Goal: Information Seeking & Learning: Learn about a topic

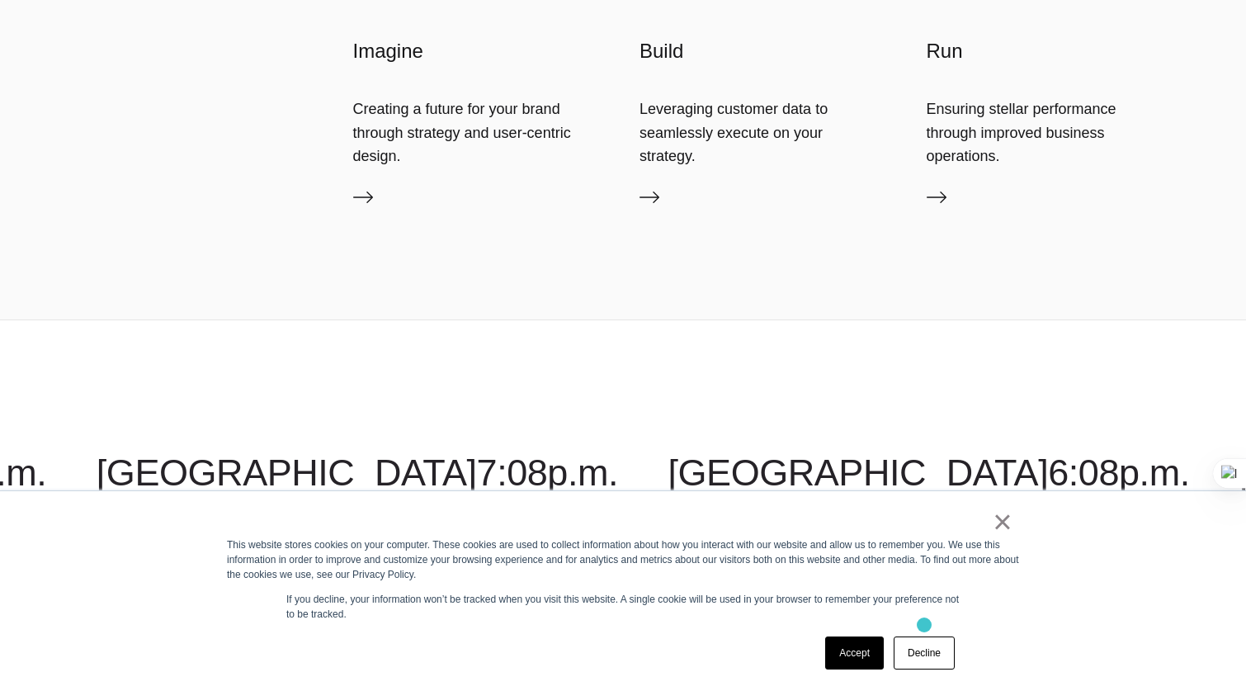
scroll to position [4357, 0]
click at [1004, 529] on link "×" at bounding box center [1003, 521] width 20 height 15
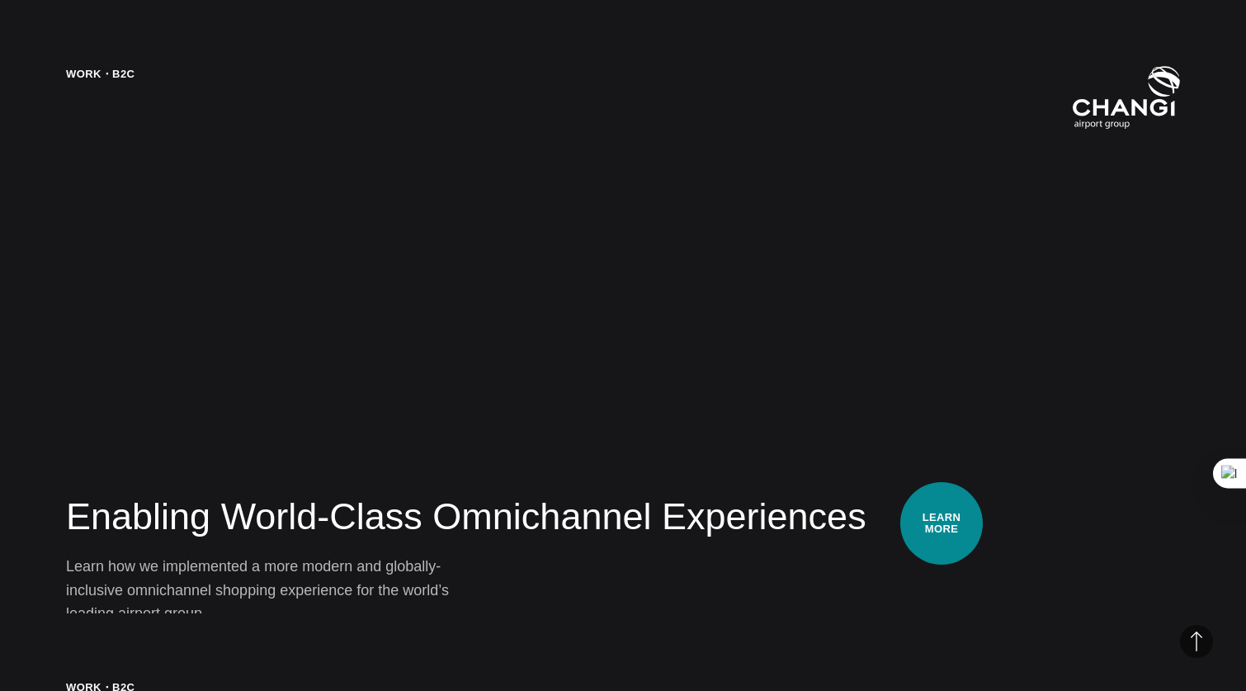
scroll to position [2751, 0]
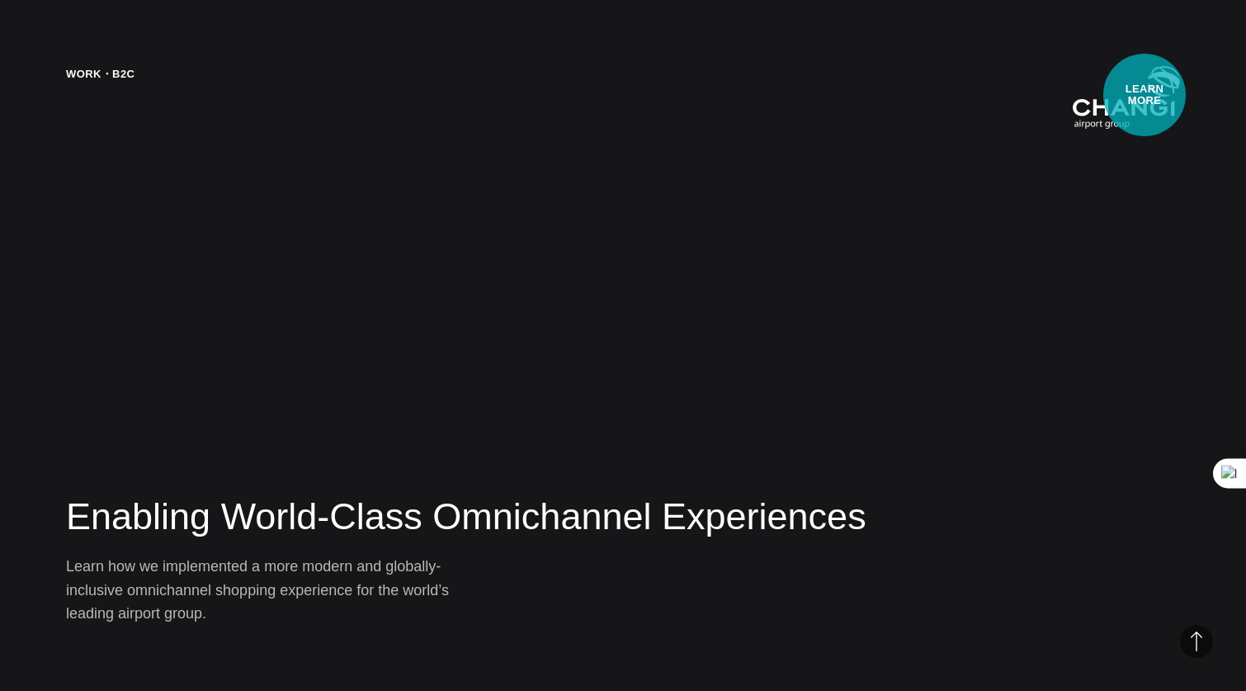
click at [1145, 95] on img at bounding box center [1126, 98] width 107 height 64
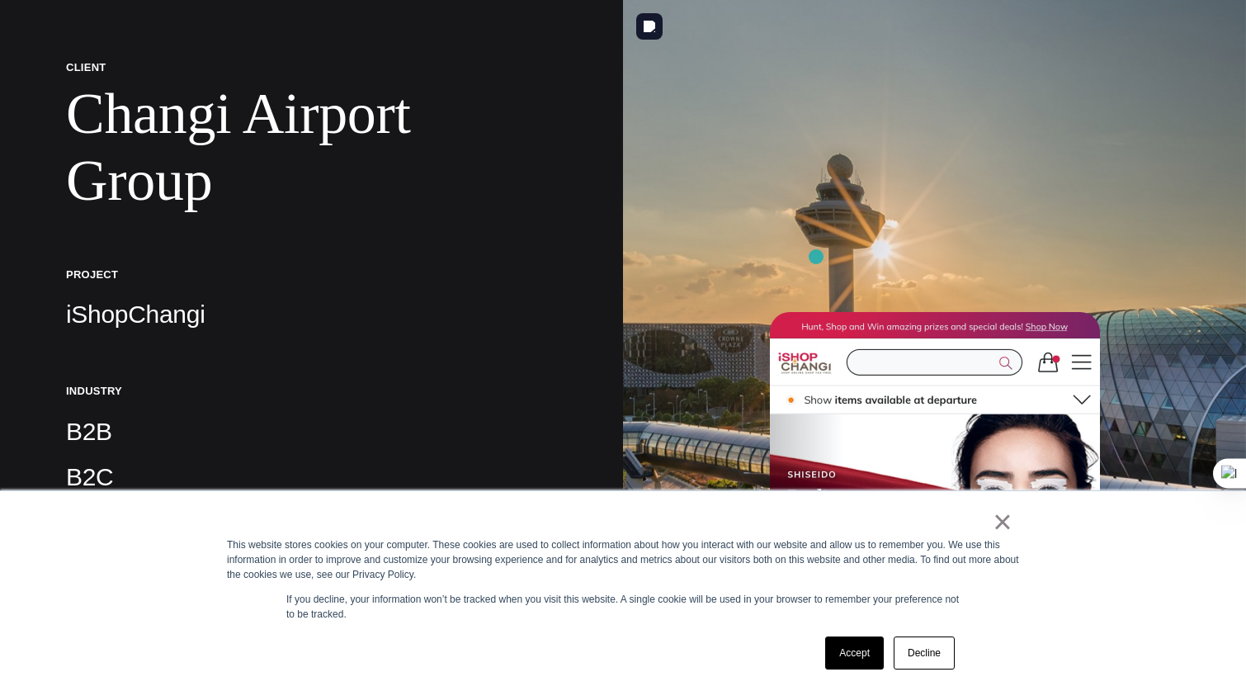
scroll to position [248, 0]
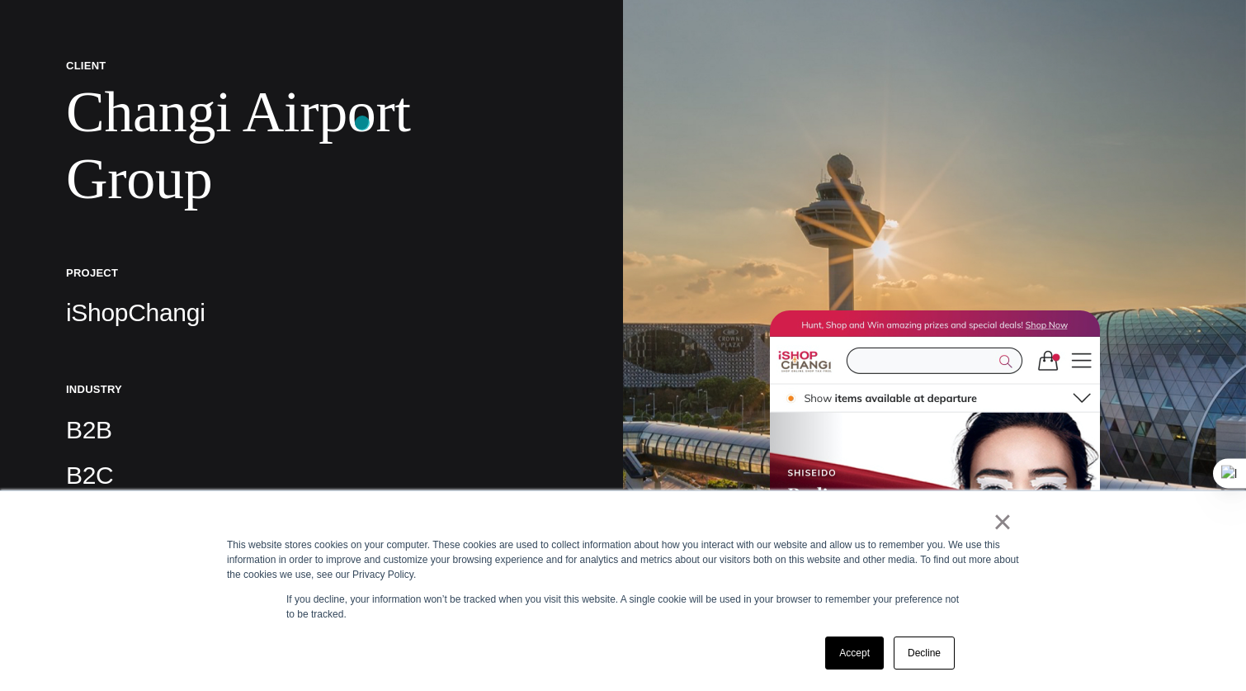
click at [362, 123] on h1 "Changi Airport Group" at bounding box center [311, 145] width 491 height 135
click at [394, 107] on h1 "Changi Airport Group" at bounding box center [311, 145] width 491 height 135
drag, startPoint x: 309, startPoint y: 138, endPoint x: 299, endPoint y: 138, distance: 9.9
click at [309, 138] on h1 "Changi Airport Group" at bounding box center [311, 145] width 491 height 135
click at [148, 321] on p "iShopChangi" at bounding box center [311, 312] width 491 height 33
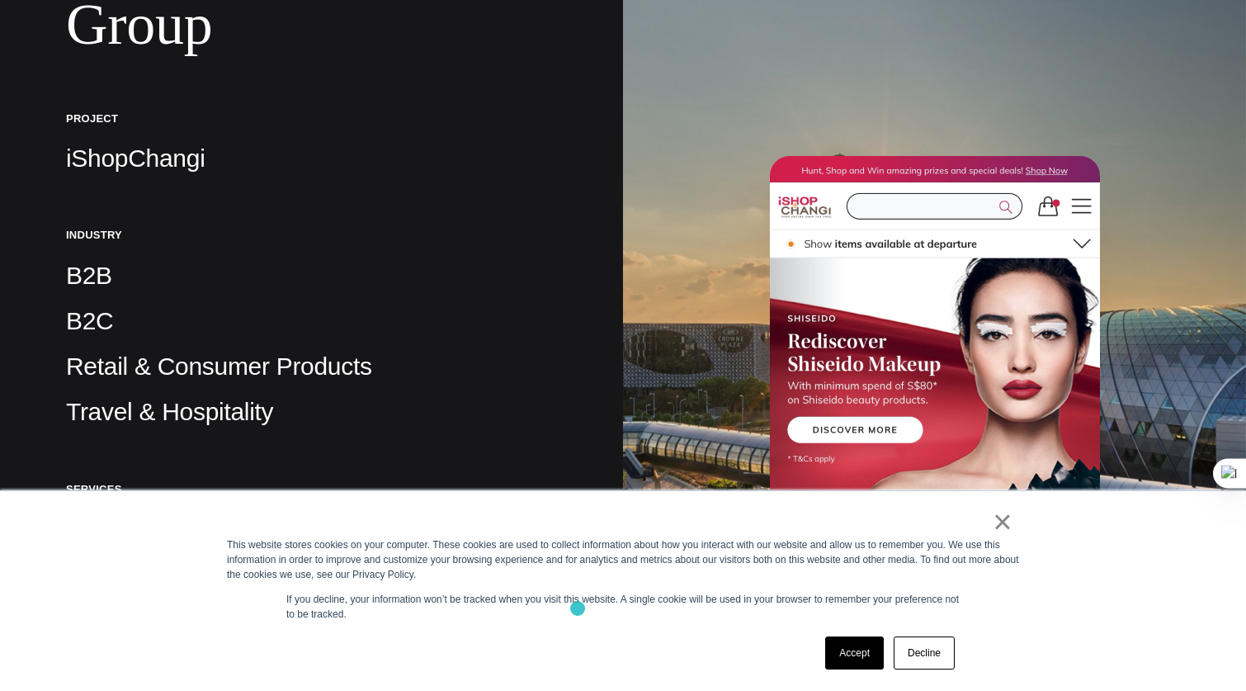
scroll to position [461, 0]
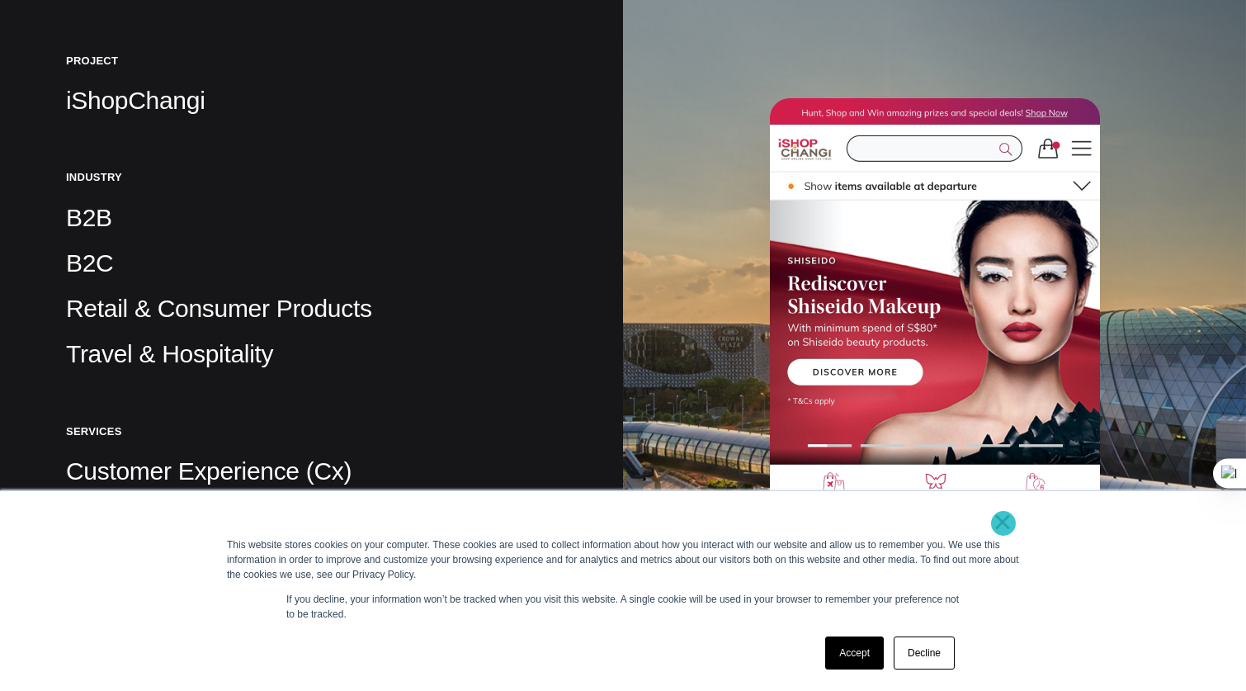
click at [1004, 523] on link "×" at bounding box center [1003, 521] width 20 height 15
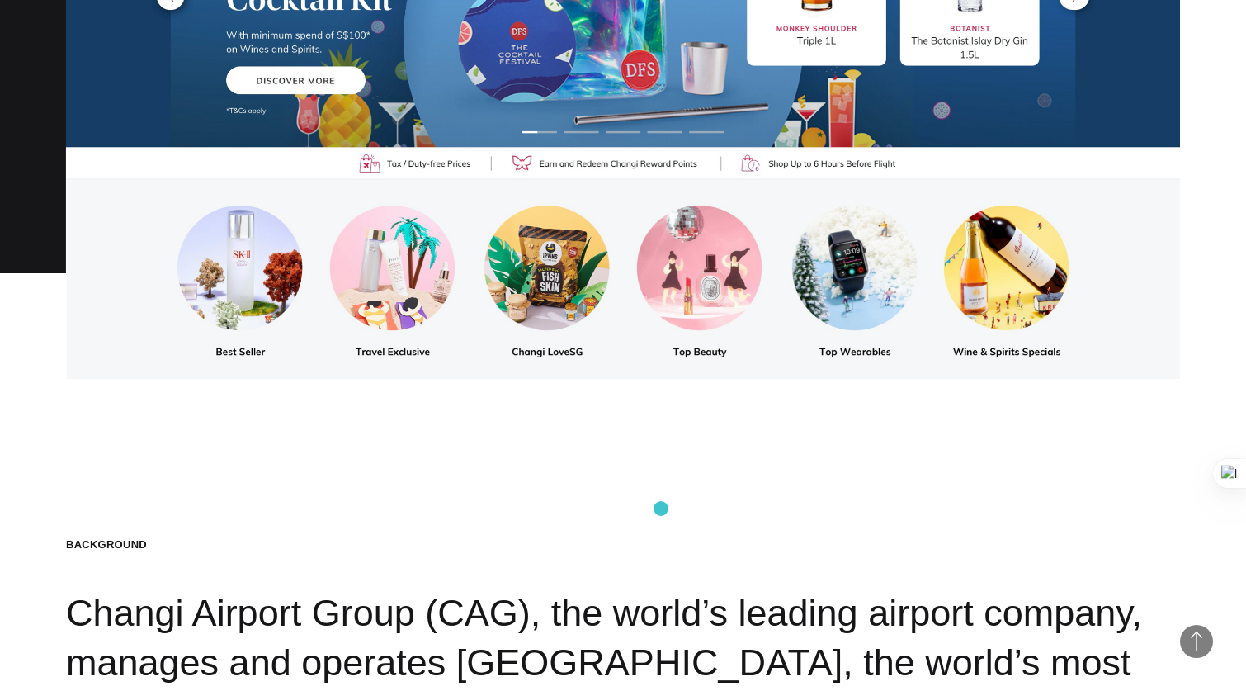
scroll to position [1774, 0]
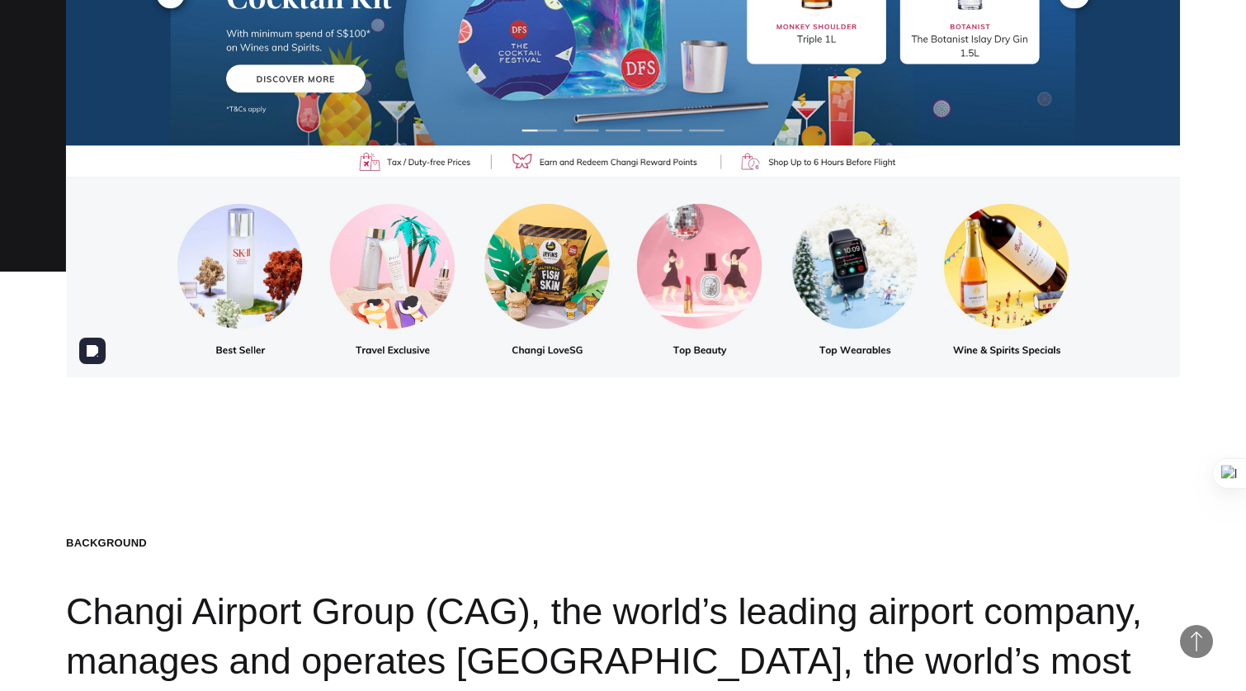
click at [530, 252] on img at bounding box center [623, 64] width 1114 height 626
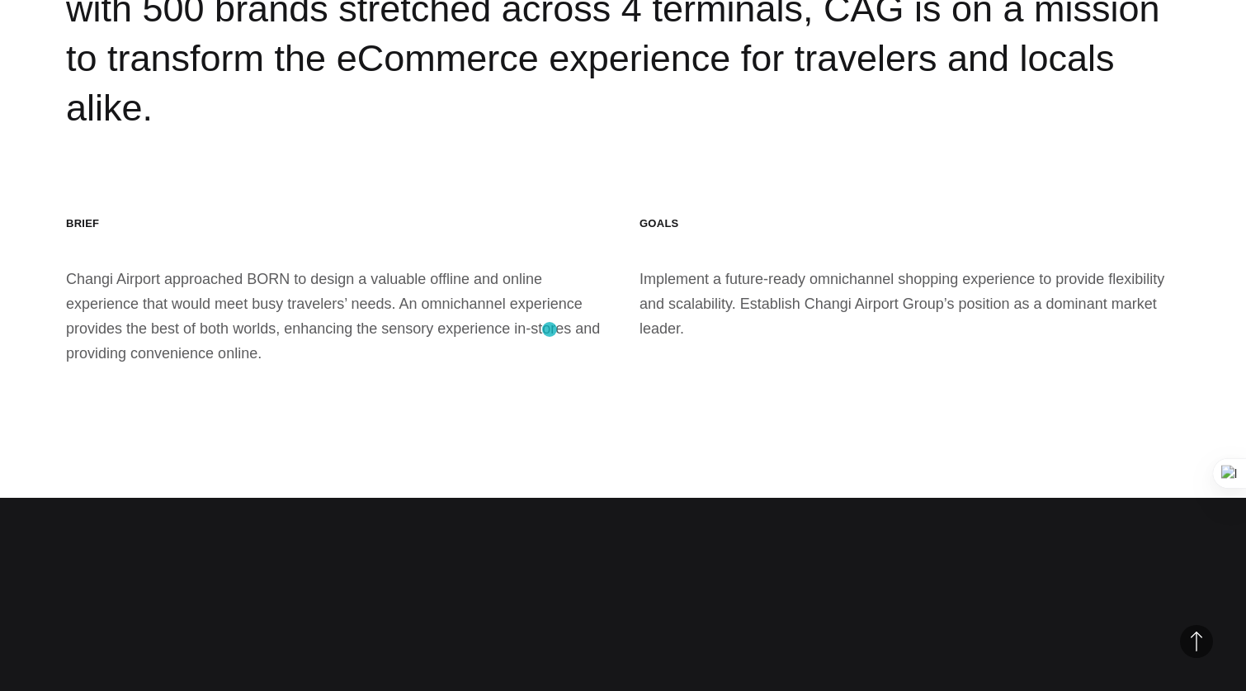
scroll to position [2471, 0]
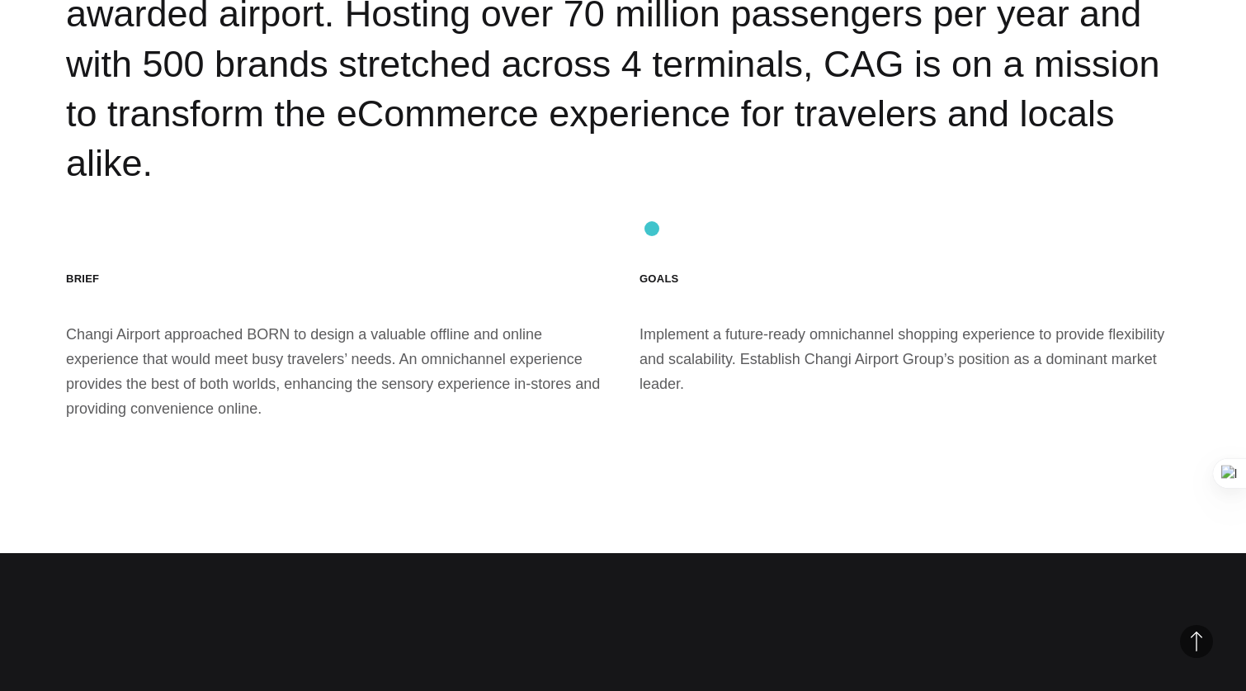
click at [652, 272] on h3 "Goals" at bounding box center [910, 279] width 541 height 14
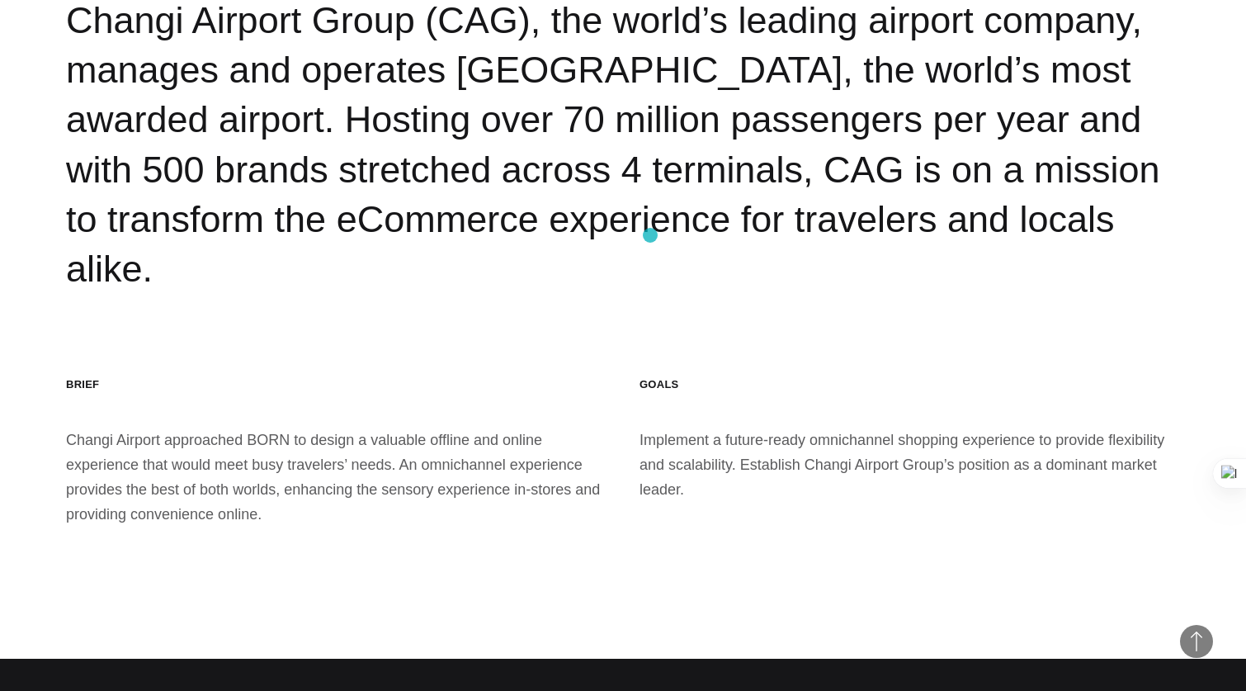
click at [650, 235] on div "Background Changi Airport Group (CAG), the world’s leading airport company, man…" at bounding box center [623, 119] width 1114 height 349
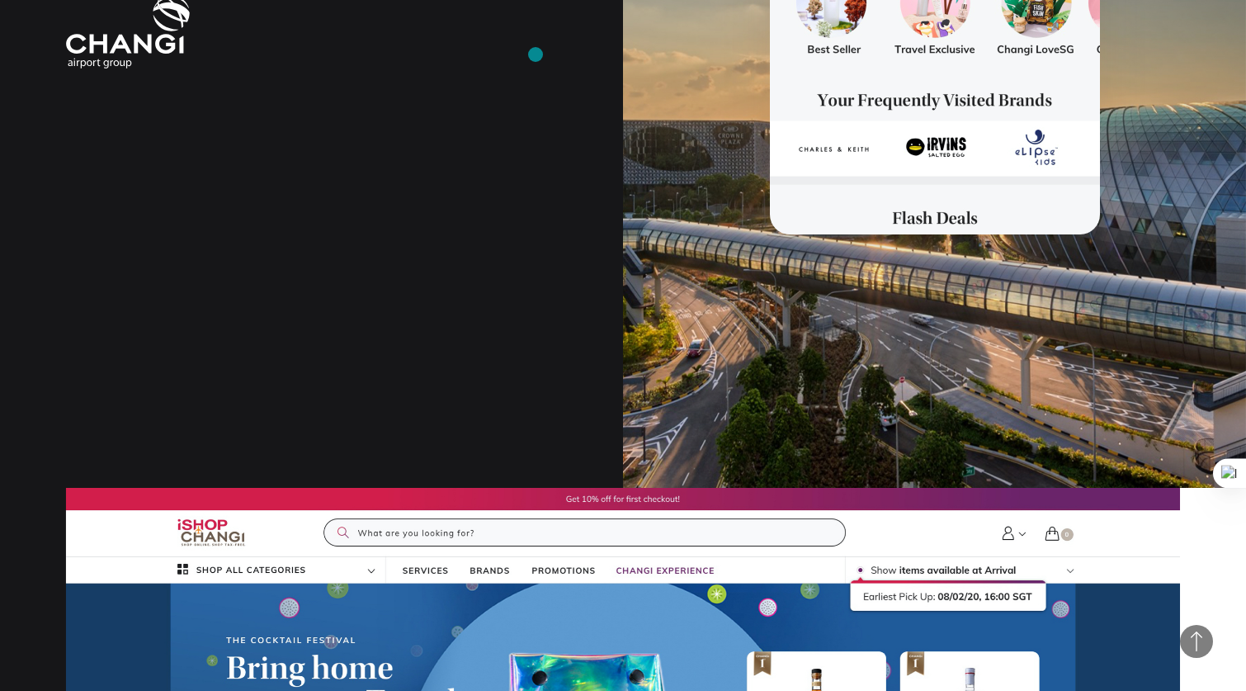
scroll to position [906, 0]
